Goal: Navigation & Orientation: Find specific page/section

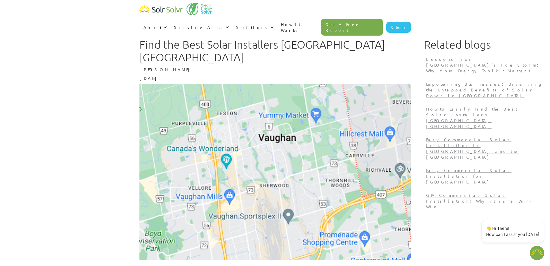
type textarea "x"
click at [280, 128] on img at bounding box center [276, 172] width 272 height 176
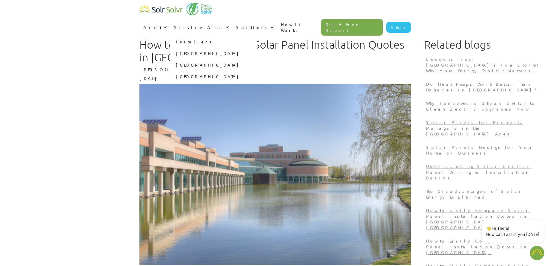
click at [257, 36] on link "Installers" at bounding box center [213, 42] width 87 height 12
type textarea "x"
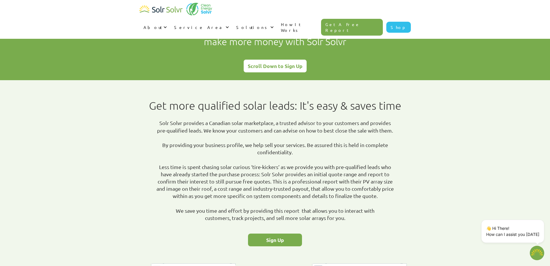
click at [404, 22] on link "Shop" at bounding box center [399, 27] width 25 height 11
type textarea "x"
